Goal: Find specific page/section: Find specific page/section

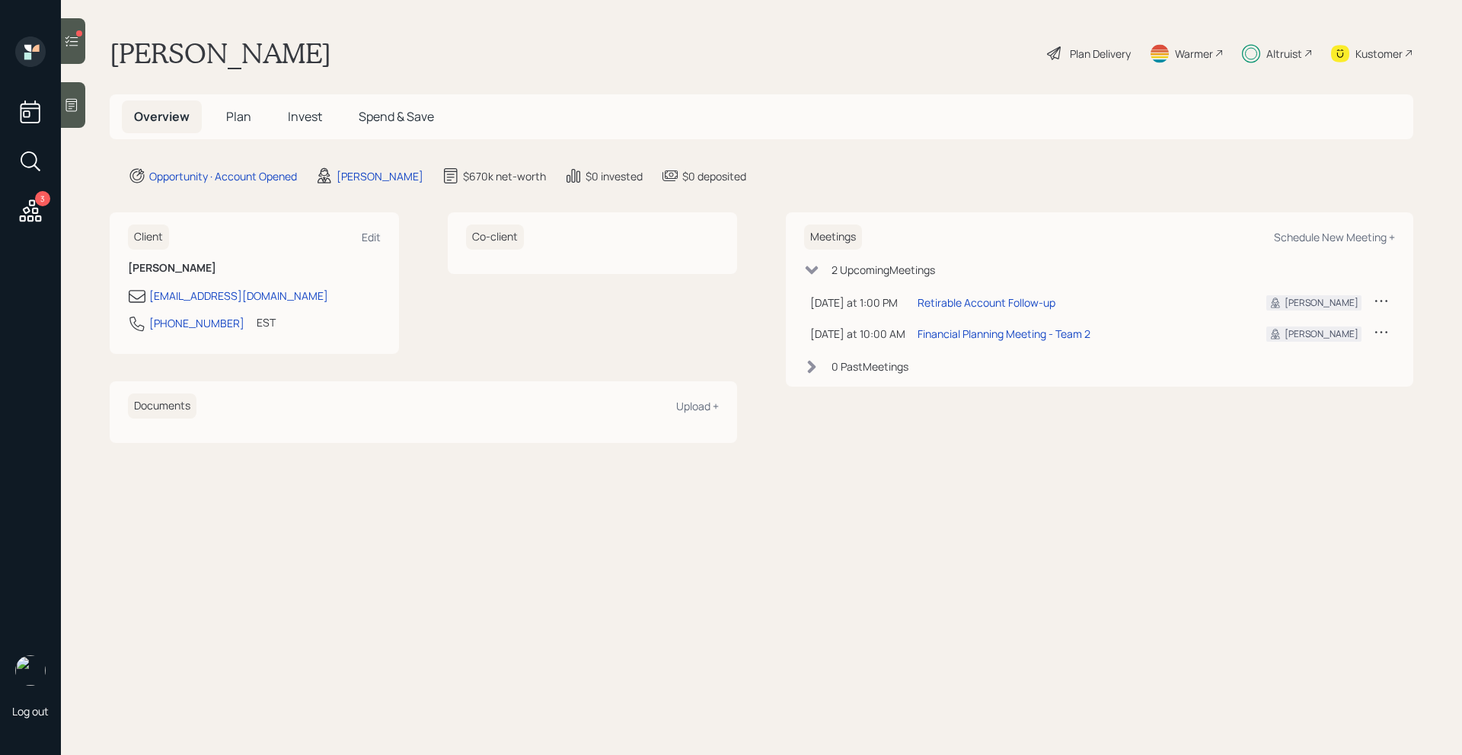
click at [305, 120] on span "Invest" at bounding box center [305, 116] width 34 height 17
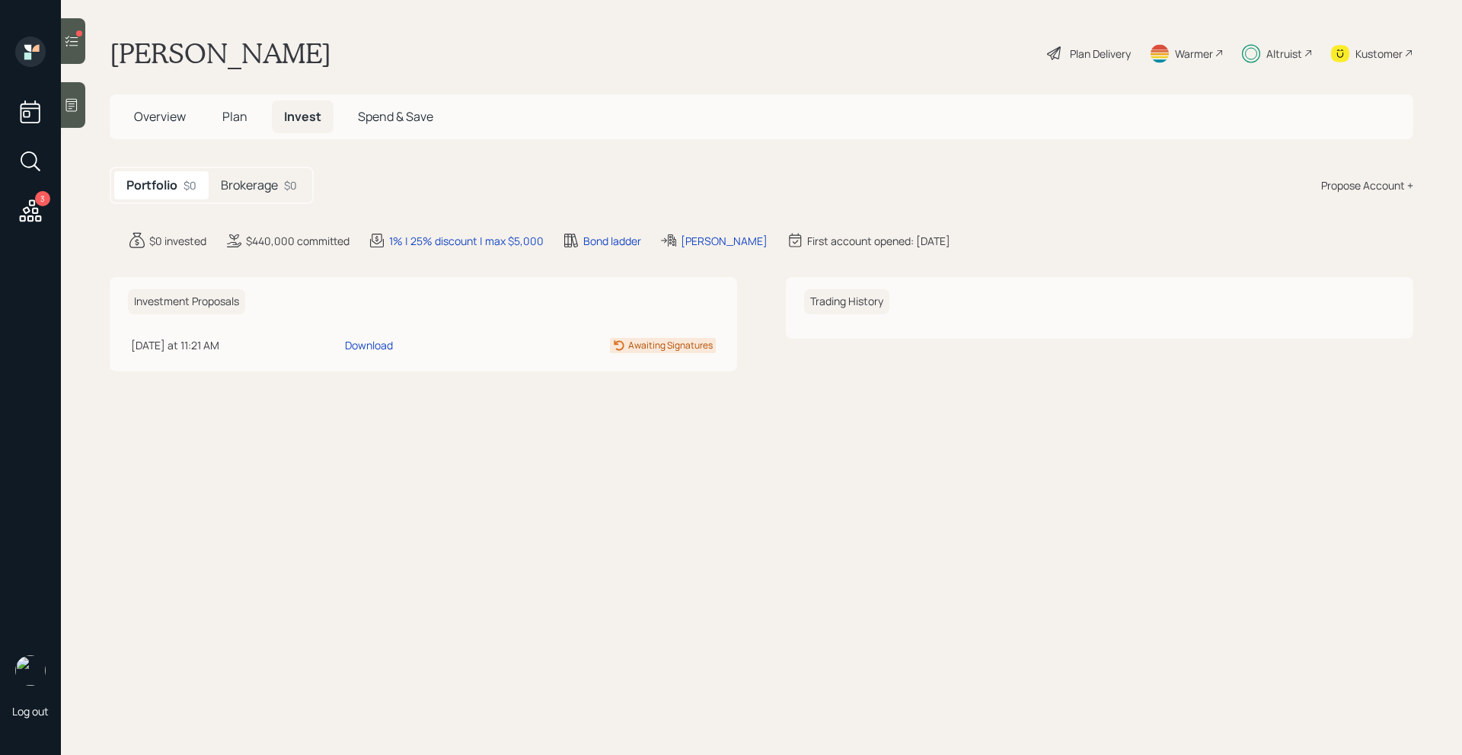
click at [272, 185] on h5 "Brokerage" at bounding box center [249, 185] width 57 height 14
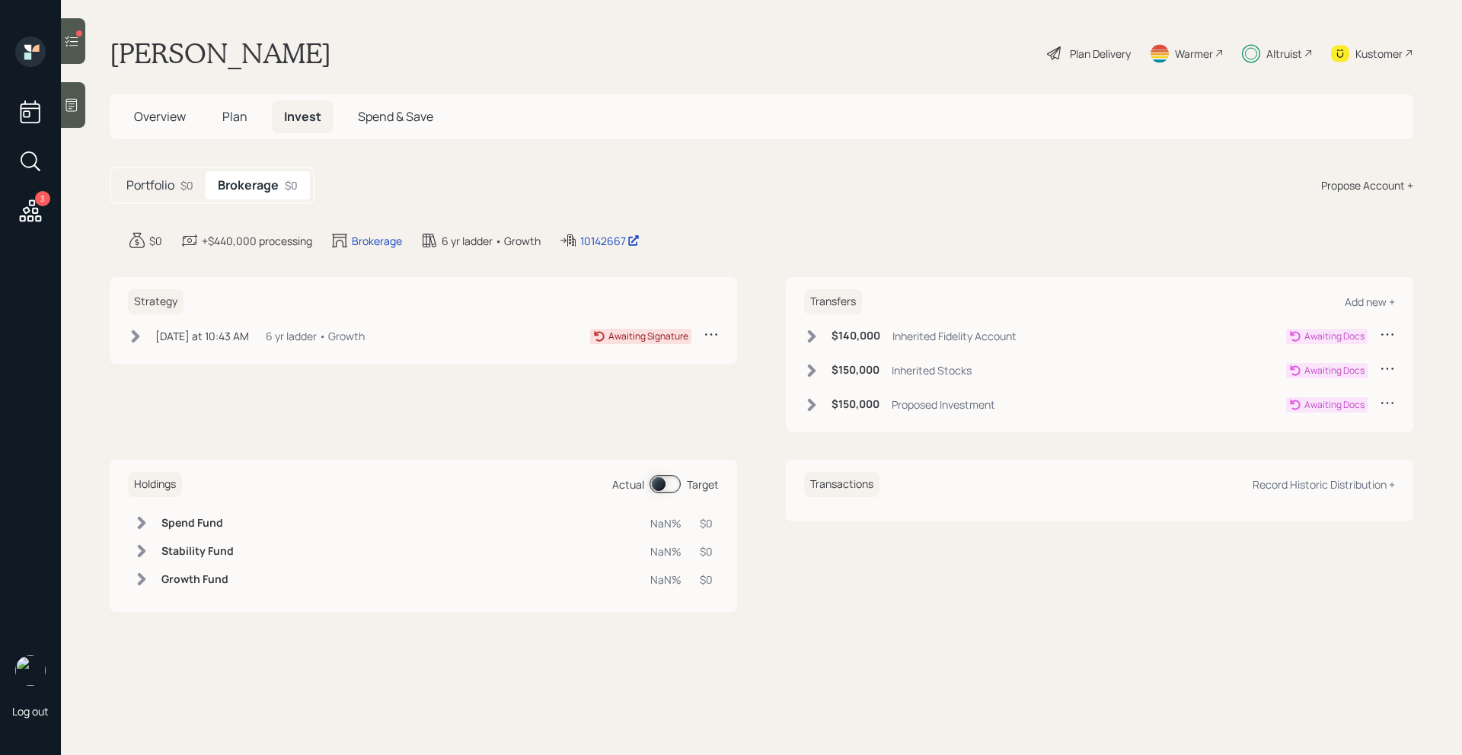
click at [75, 45] on icon at bounding box center [71, 41] width 13 height 11
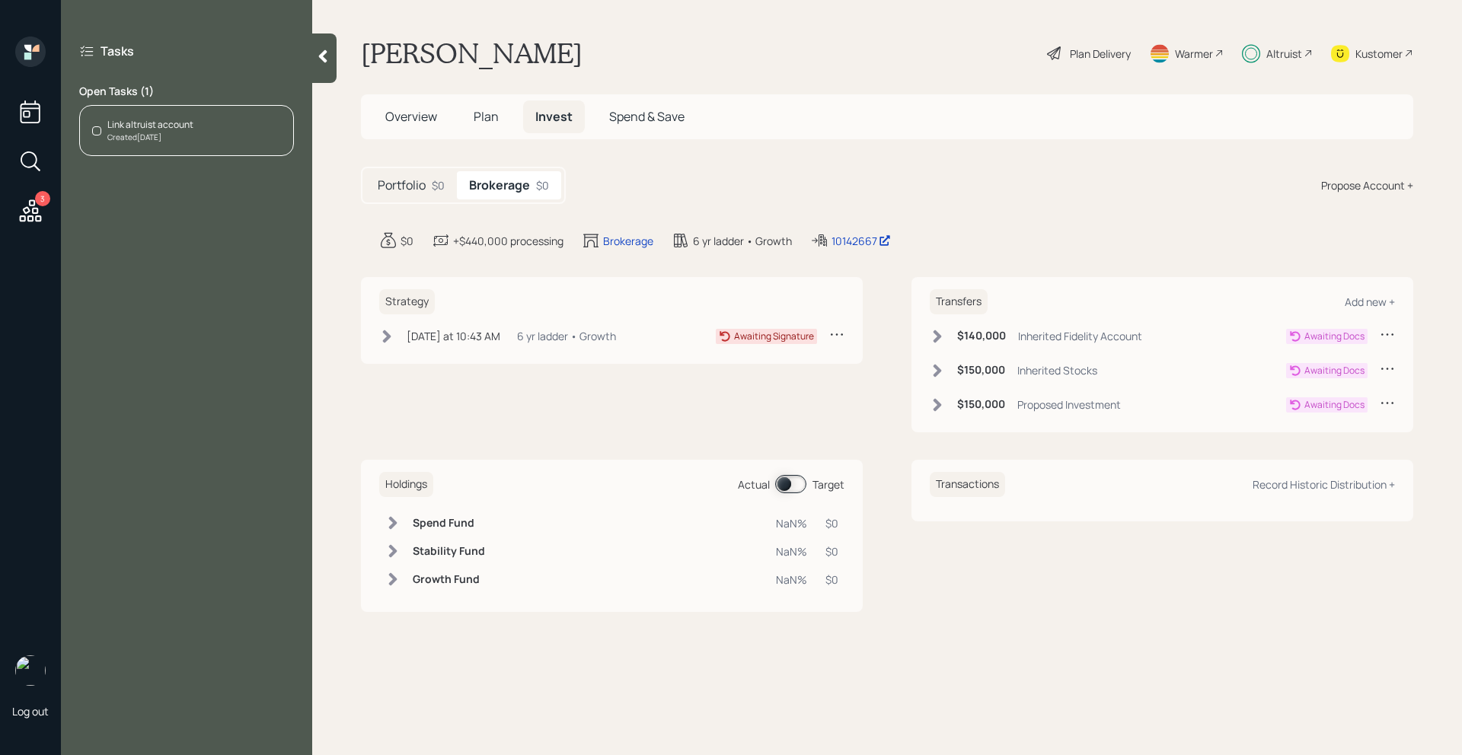
click at [168, 132] on div "Created [DATE]" at bounding box center [150, 137] width 86 height 11
click at [171, 138] on div "Created [DATE]" at bounding box center [150, 137] width 86 height 11
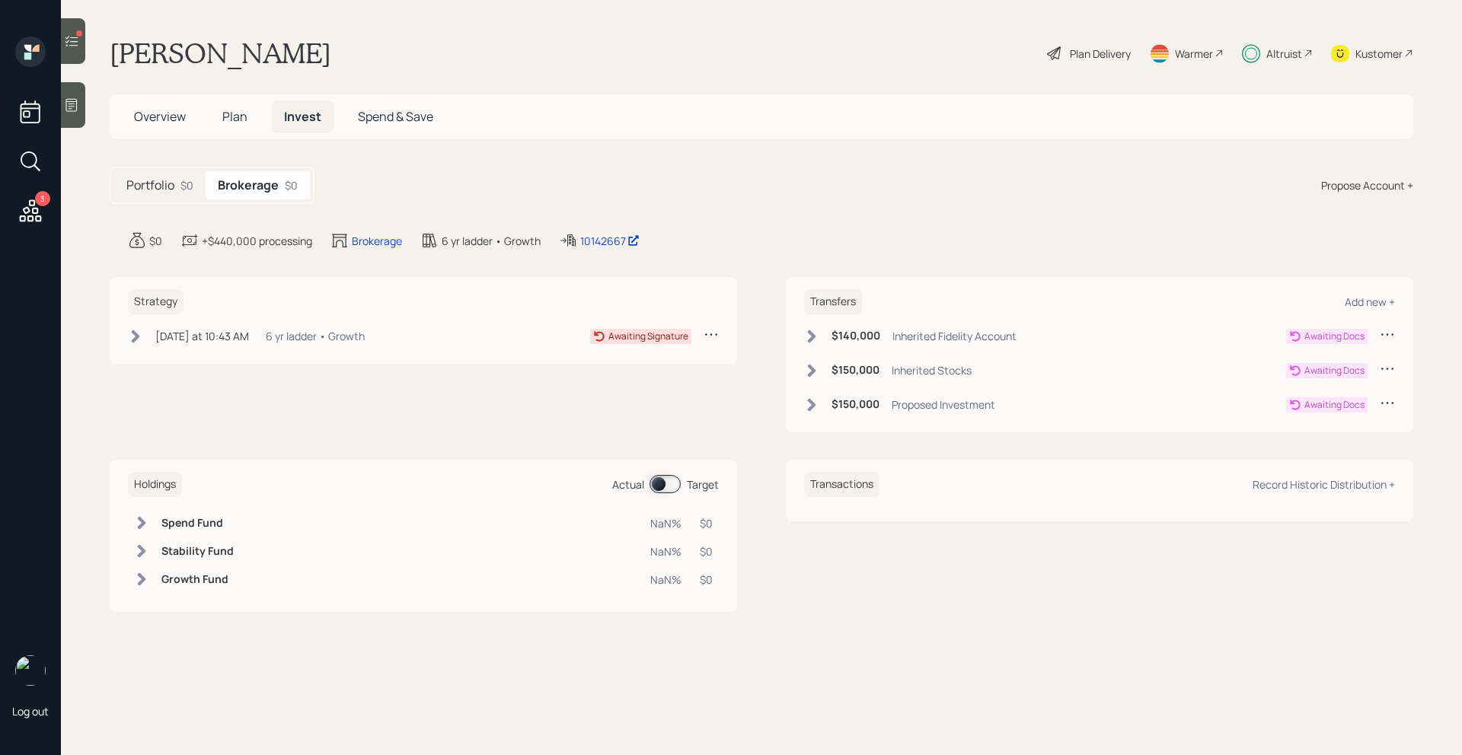
click at [40, 206] on div "3" at bounding box center [42, 198] width 15 height 15
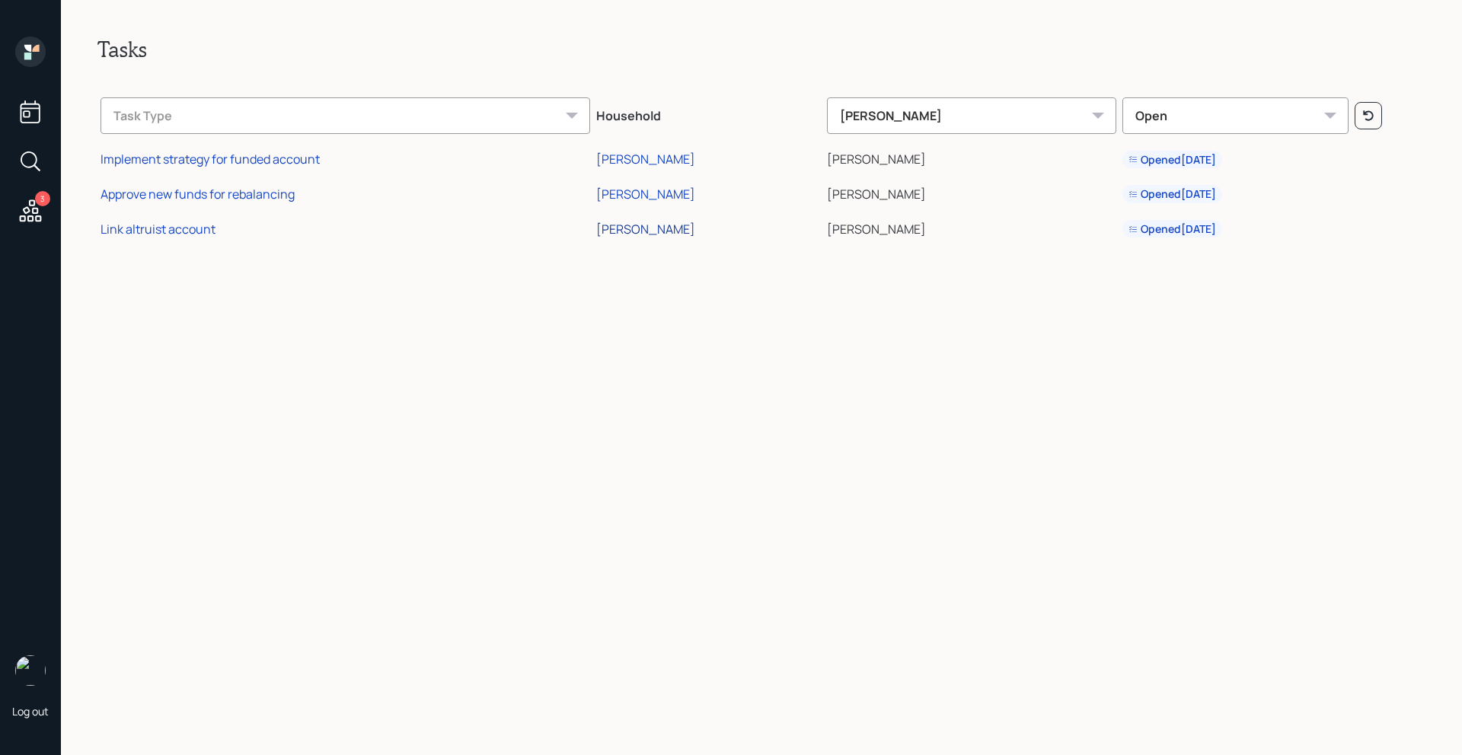
click at [629, 230] on div "Dennis Wurtz" at bounding box center [645, 229] width 99 height 17
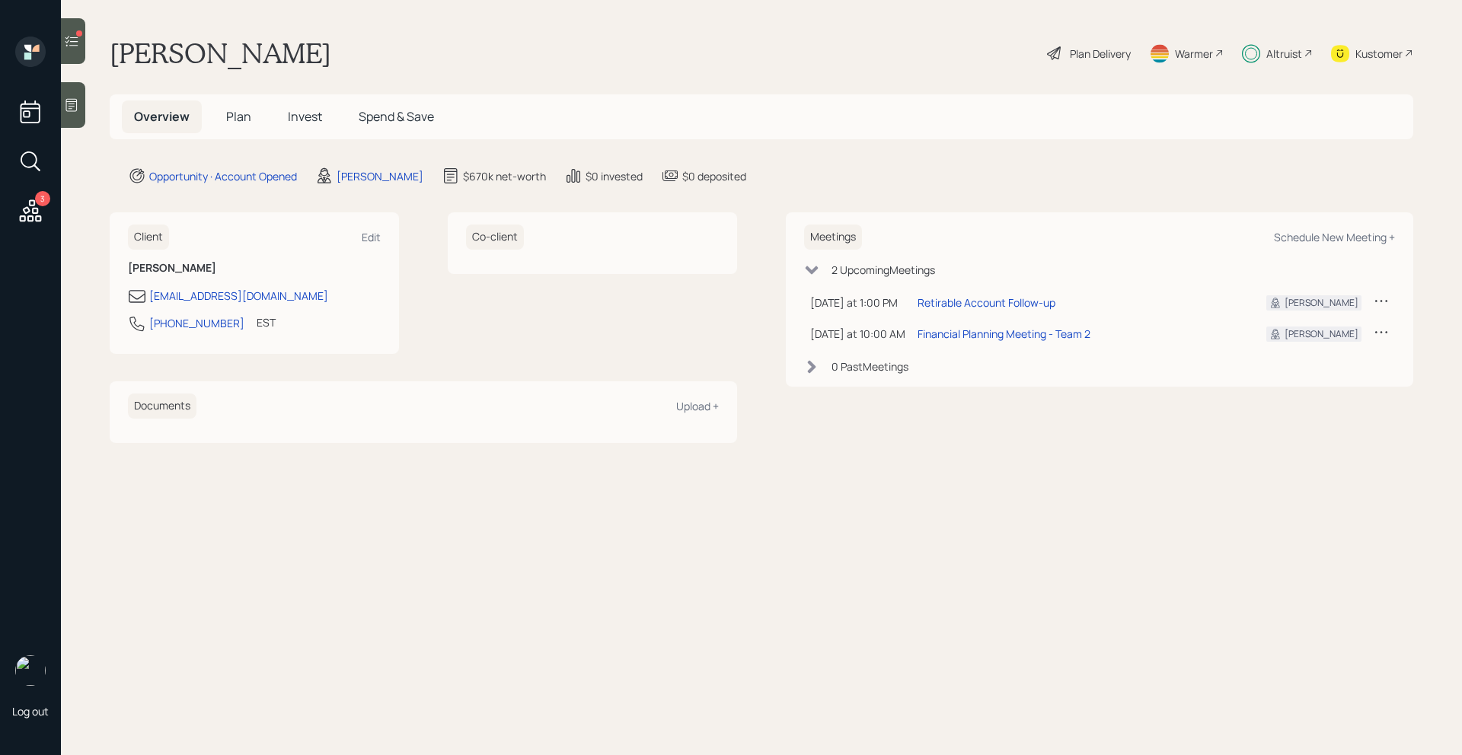
click at [37, 219] on icon at bounding box center [30, 210] width 27 height 27
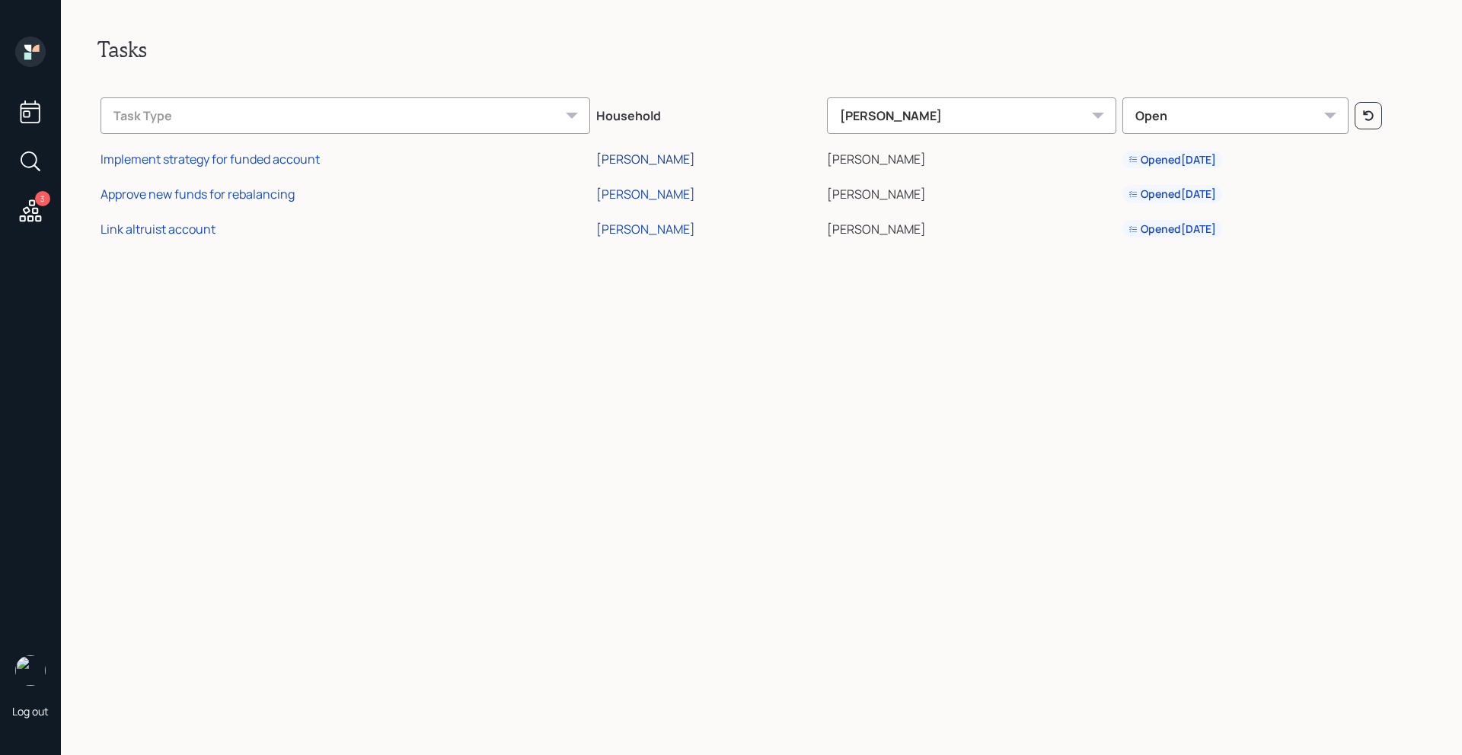
click at [673, 160] on div "[PERSON_NAME]" at bounding box center [645, 159] width 99 height 17
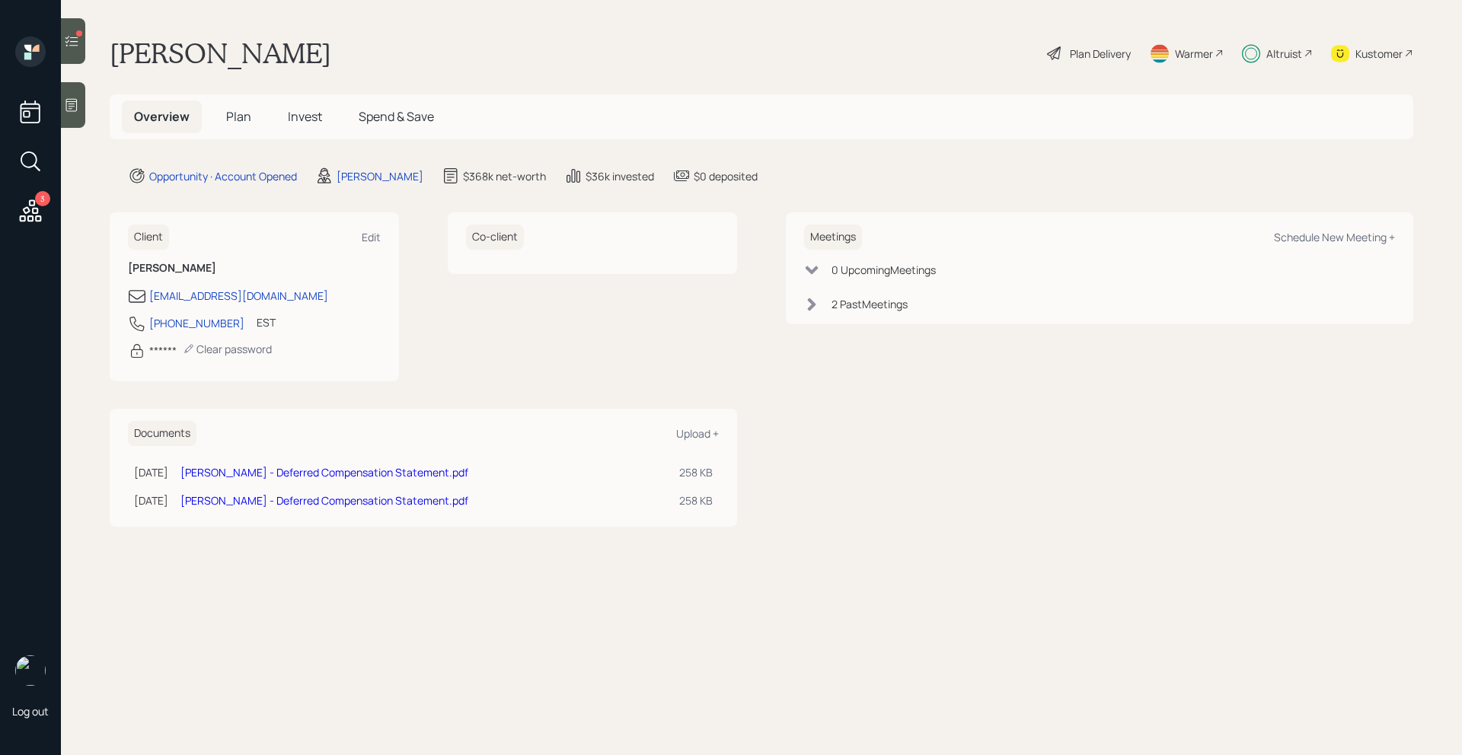
click at [1371, 49] on div "Kustomer" at bounding box center [1378, 54] width 47 height 16
